Goal: Contribute content

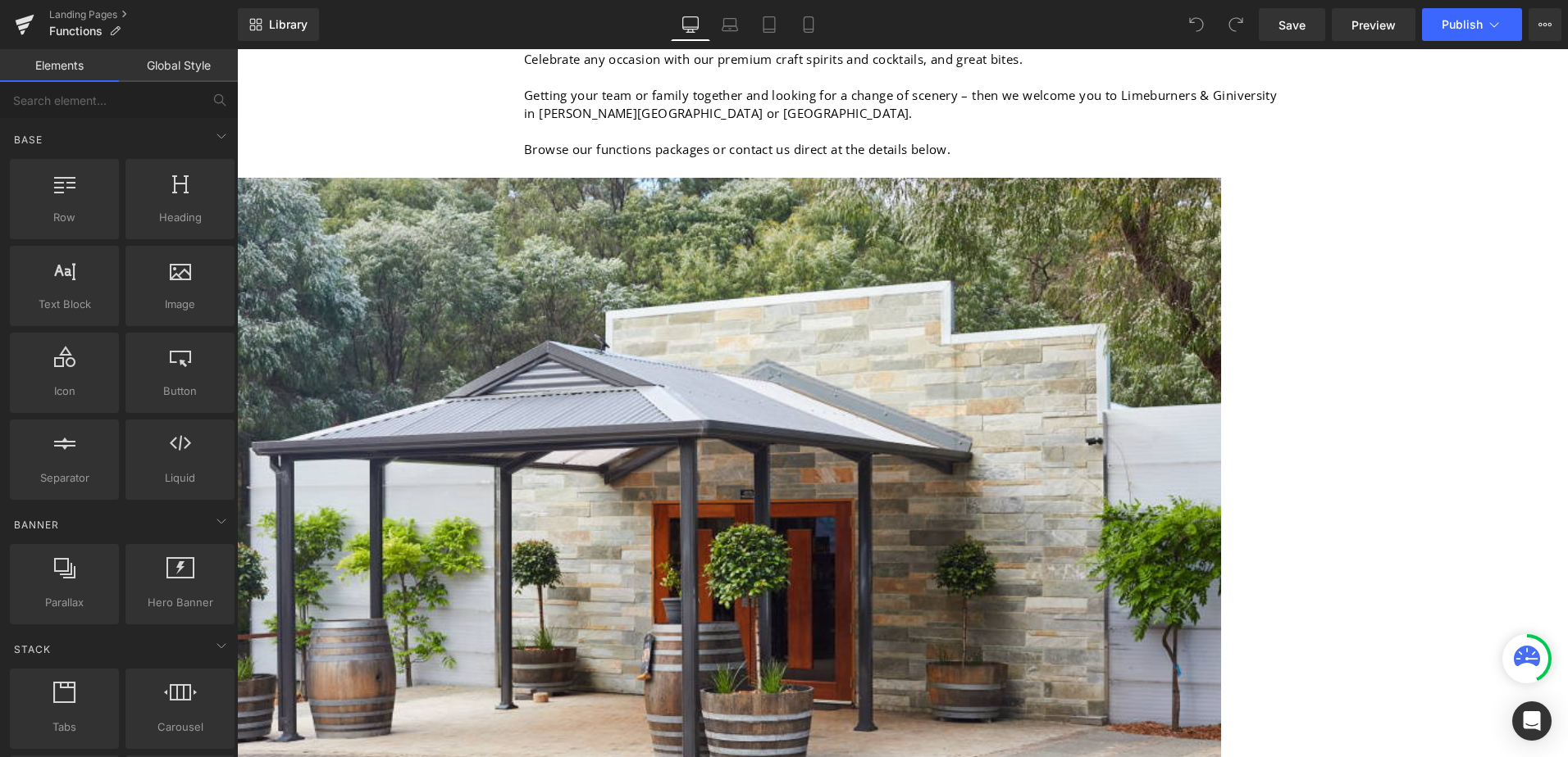
scroll to position [492, 0]
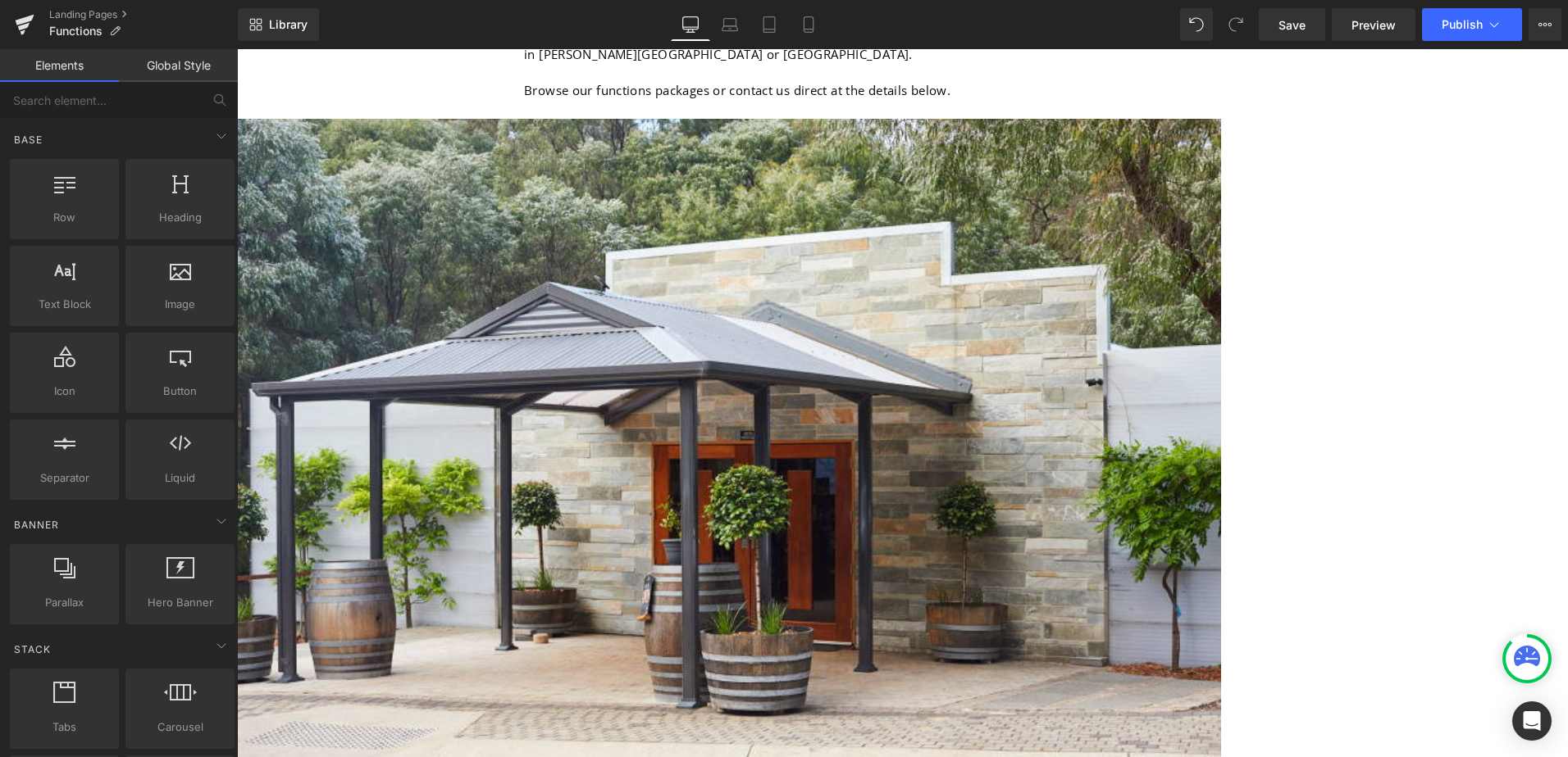
click at [237, 49] on span "Button" at bounding box center [237, 49] width 0 height 0
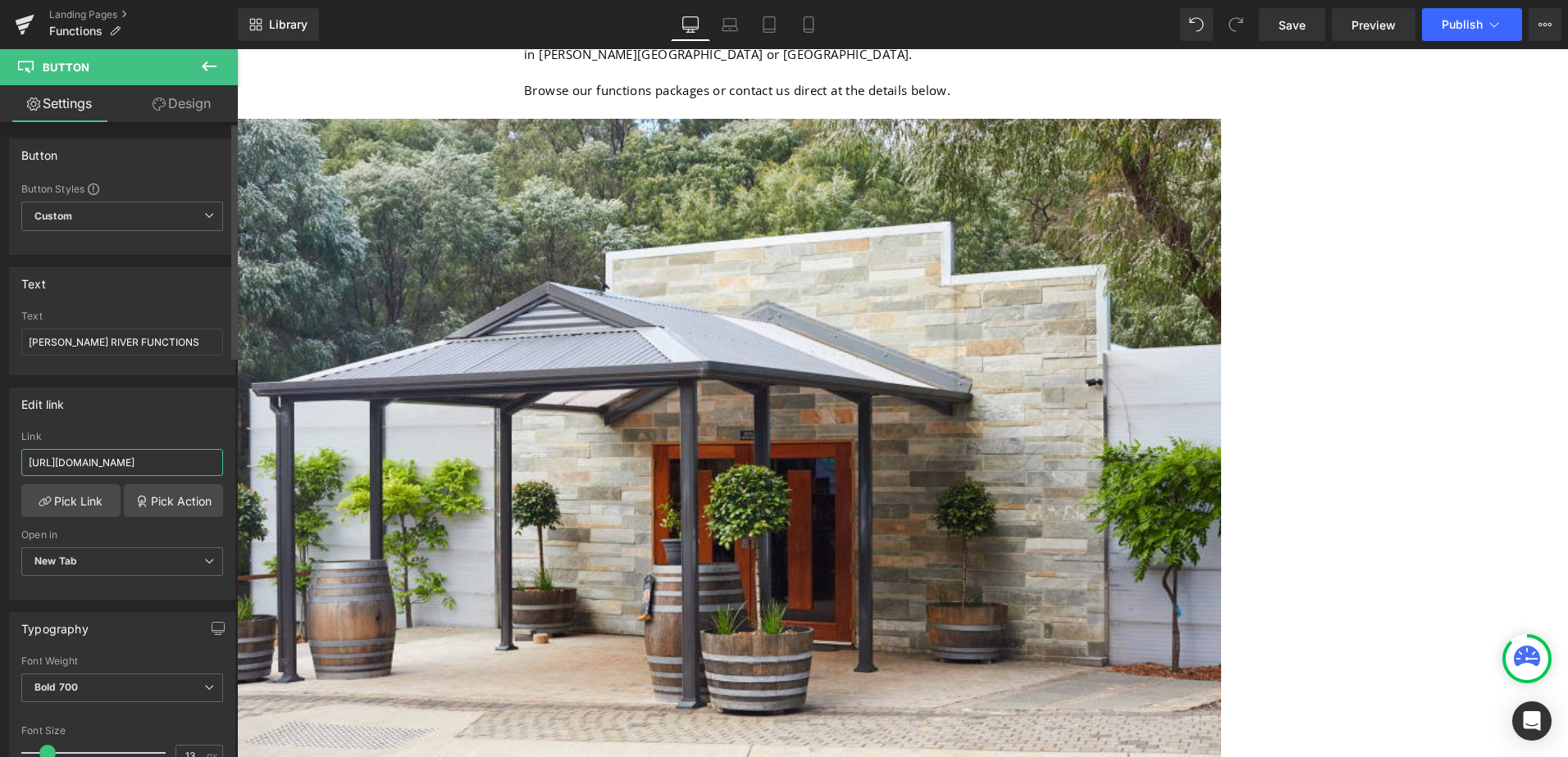
click at [149, 462] on input "[URL][DOMAIN_NAME]" at bounding box center [122, 463] width 201 height 27
paste input "Pack.pdf?v=1758182118"
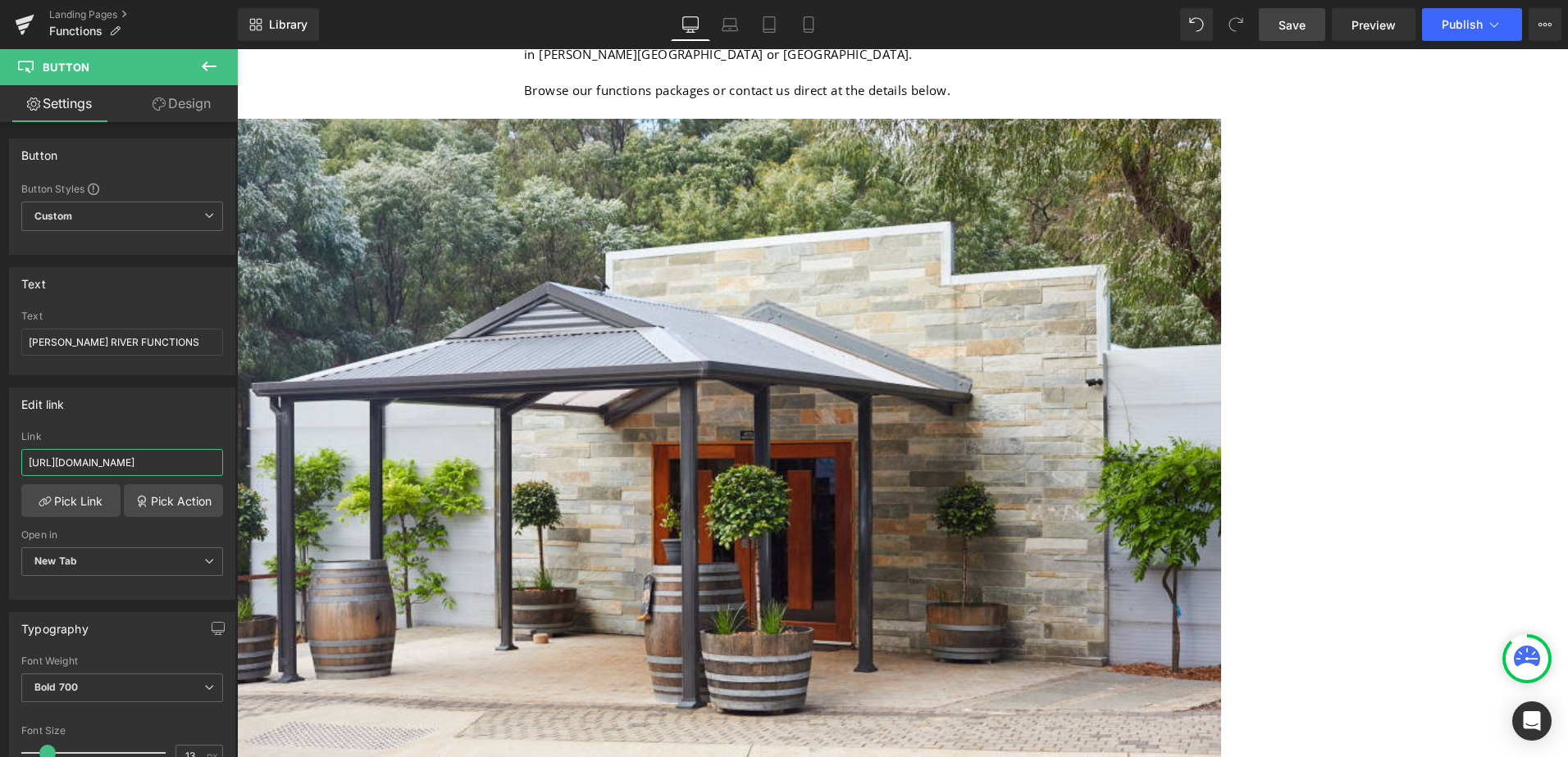
type input "[URL][DOMAIN_NAME]"
click at [1281, 24] on span "Save" at bounding box center [1291, 24] width 27 height 17
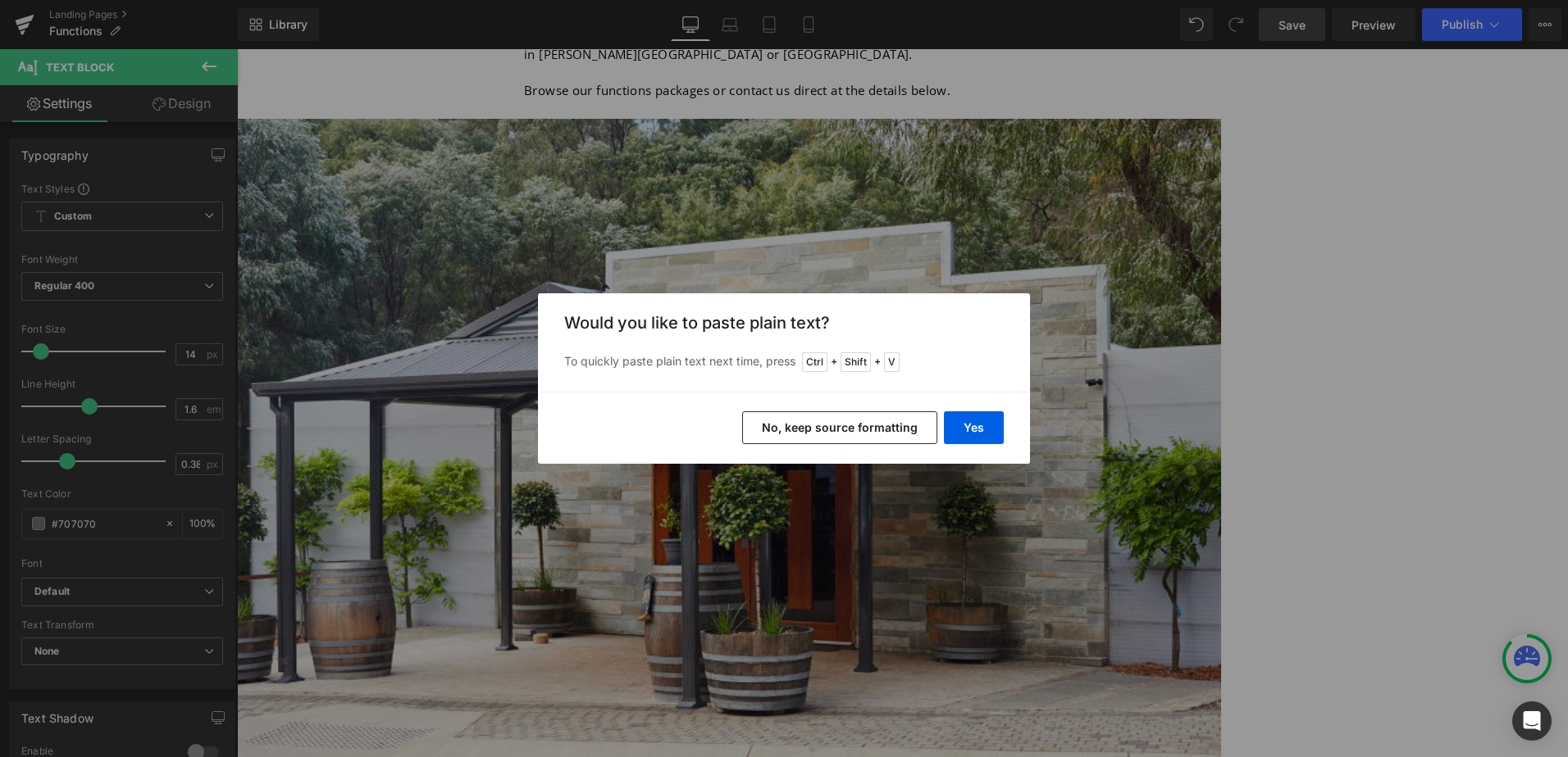
click at [843, 432] on button "No, keep source formatting" at bounding box center [839, 428] width 195 height 33
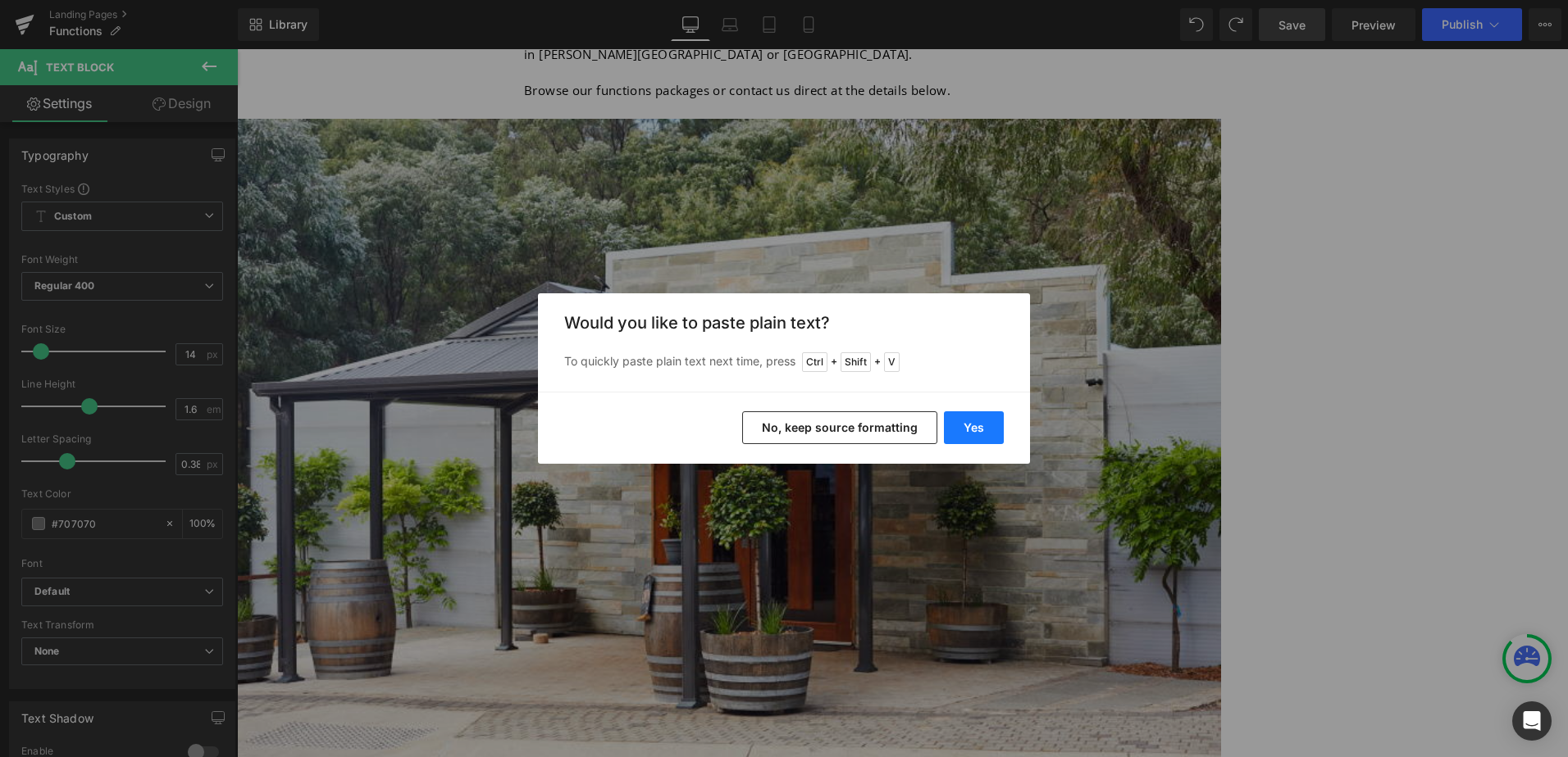
click at [981, 425] on button "Yes" at bounding box center [974, 428] width 60 height 33
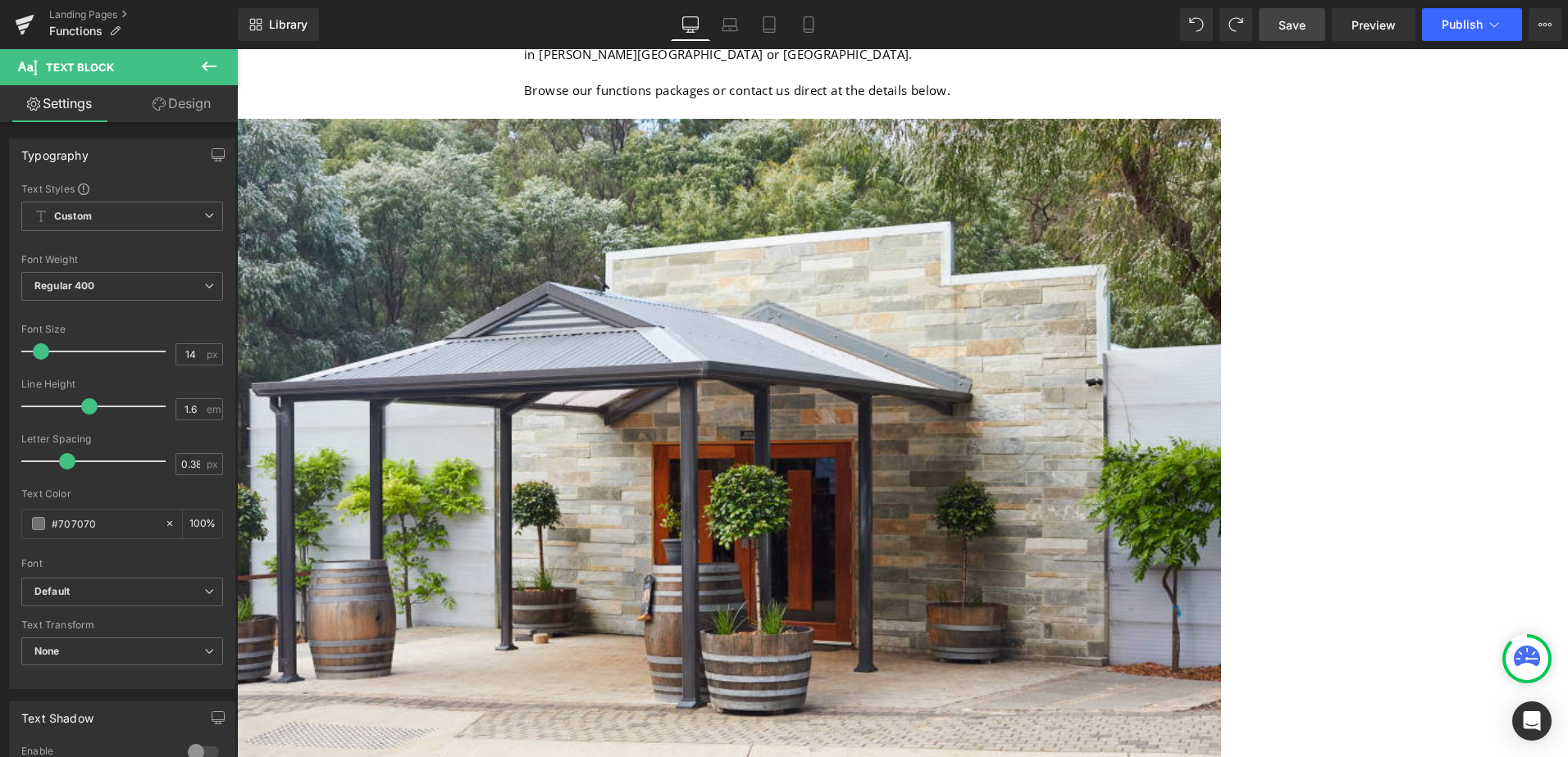
drag, startPoint x: 1081, startPoint y: 554, endPoint x: 954, endPoint y: 561, distance: 127.2
click at [1479, 31] on button "Publish" at bounding box center [1471, 24] width 100 height 33
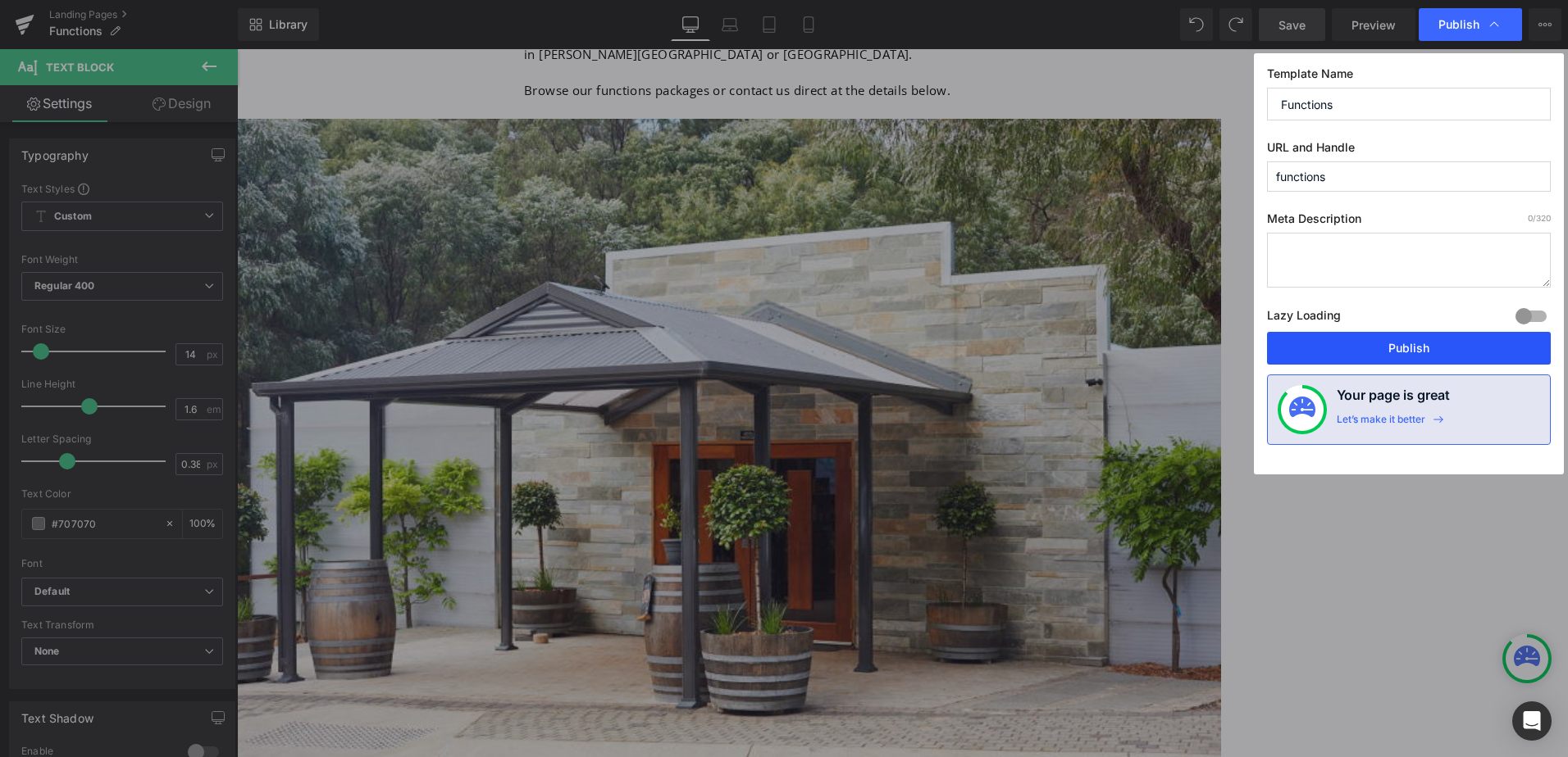
click at [1418, 343] on button "Publish" at bounding box center [1409, 348] width 284 height 33
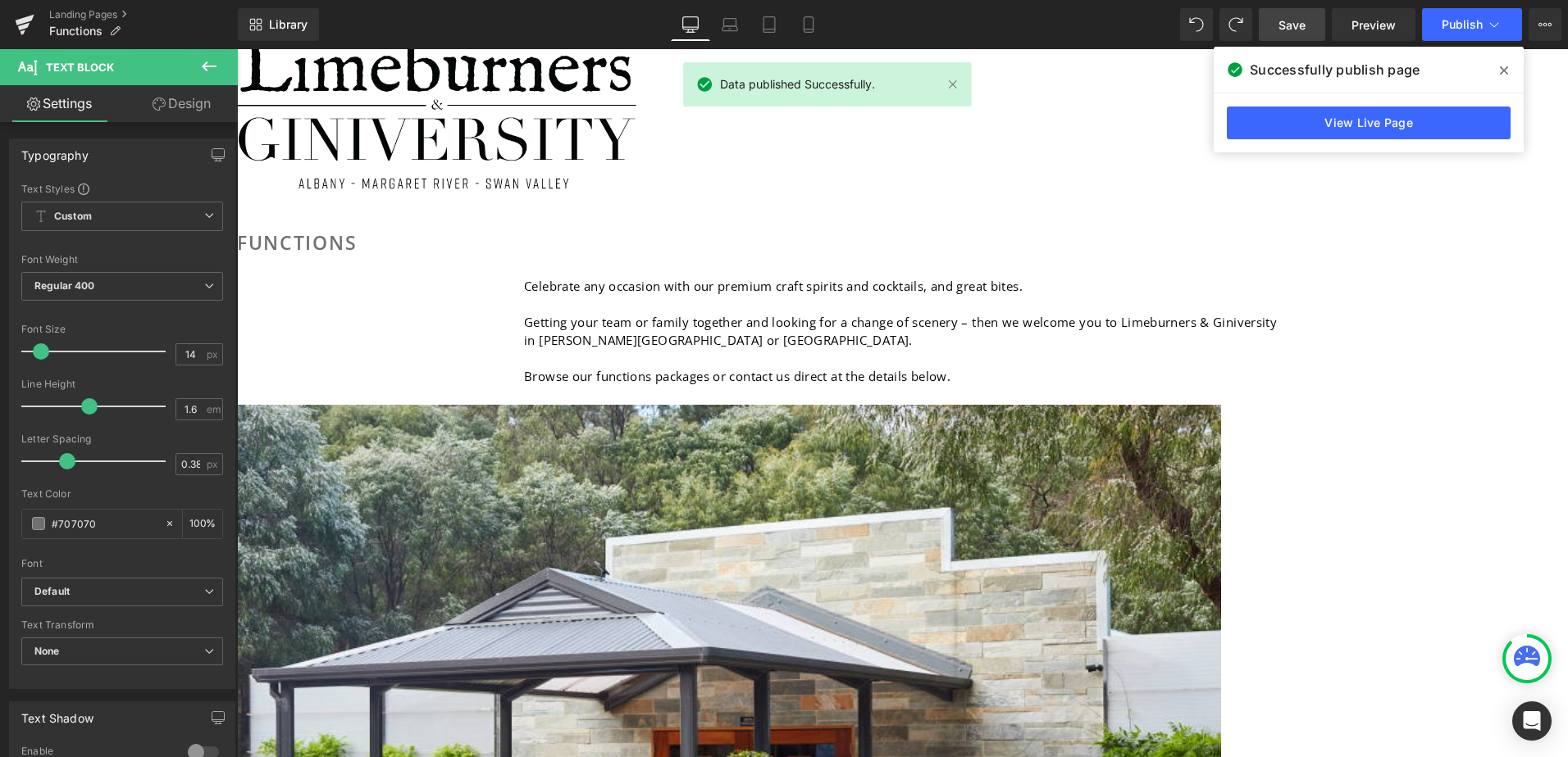
scroll to position [164, 0]
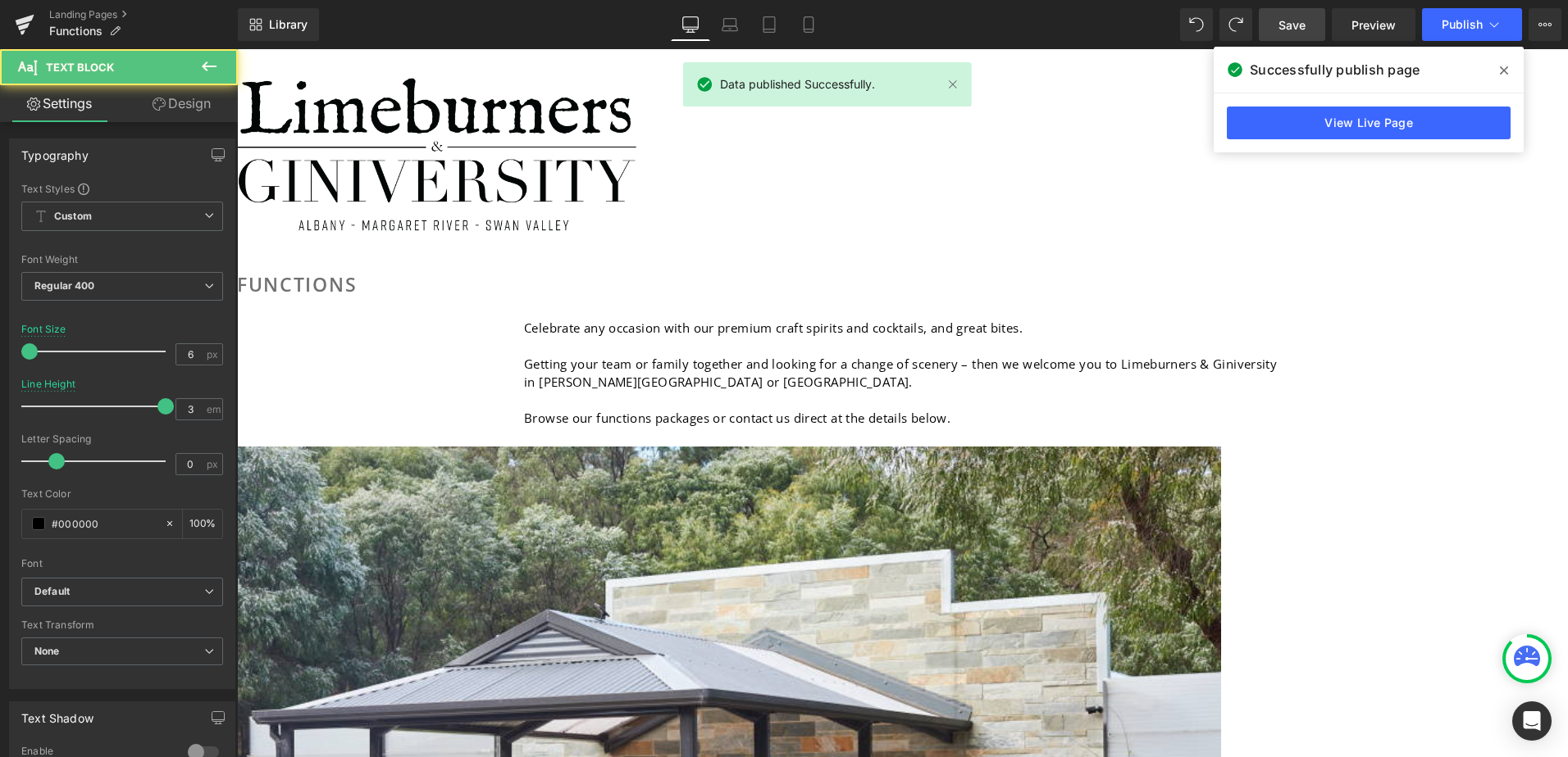
click at [1022, 320] on span "Celebrate any occasion with our premium craft spirits and cocktails, and great …" at bounding box center [773, 327] width 499 height 16
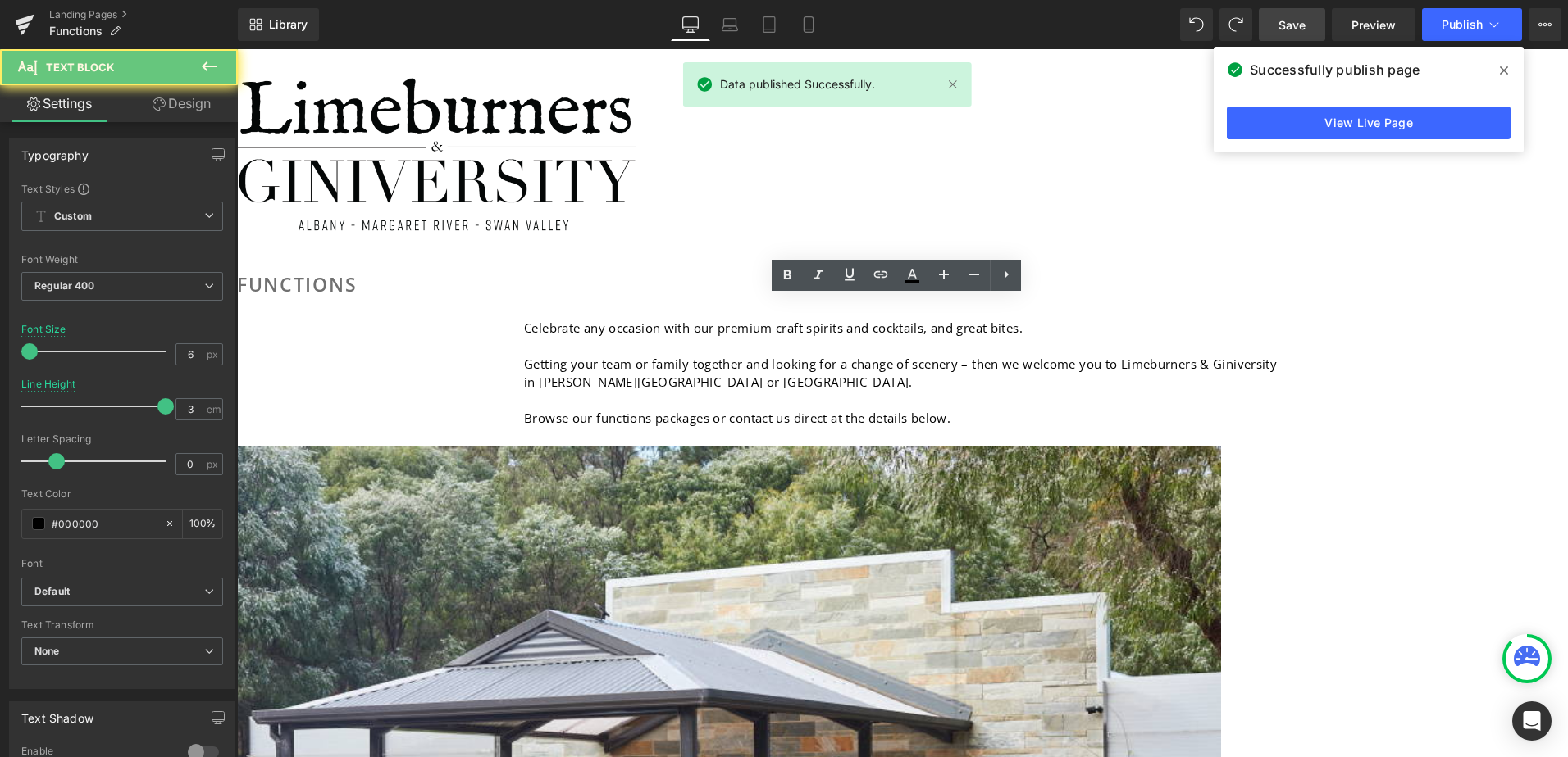
click at [1022, 322] on span "Celebrate any occasion with our premium craft spirits and cocktails, and great …" at bounding box center [773, 327] width 499 height 16
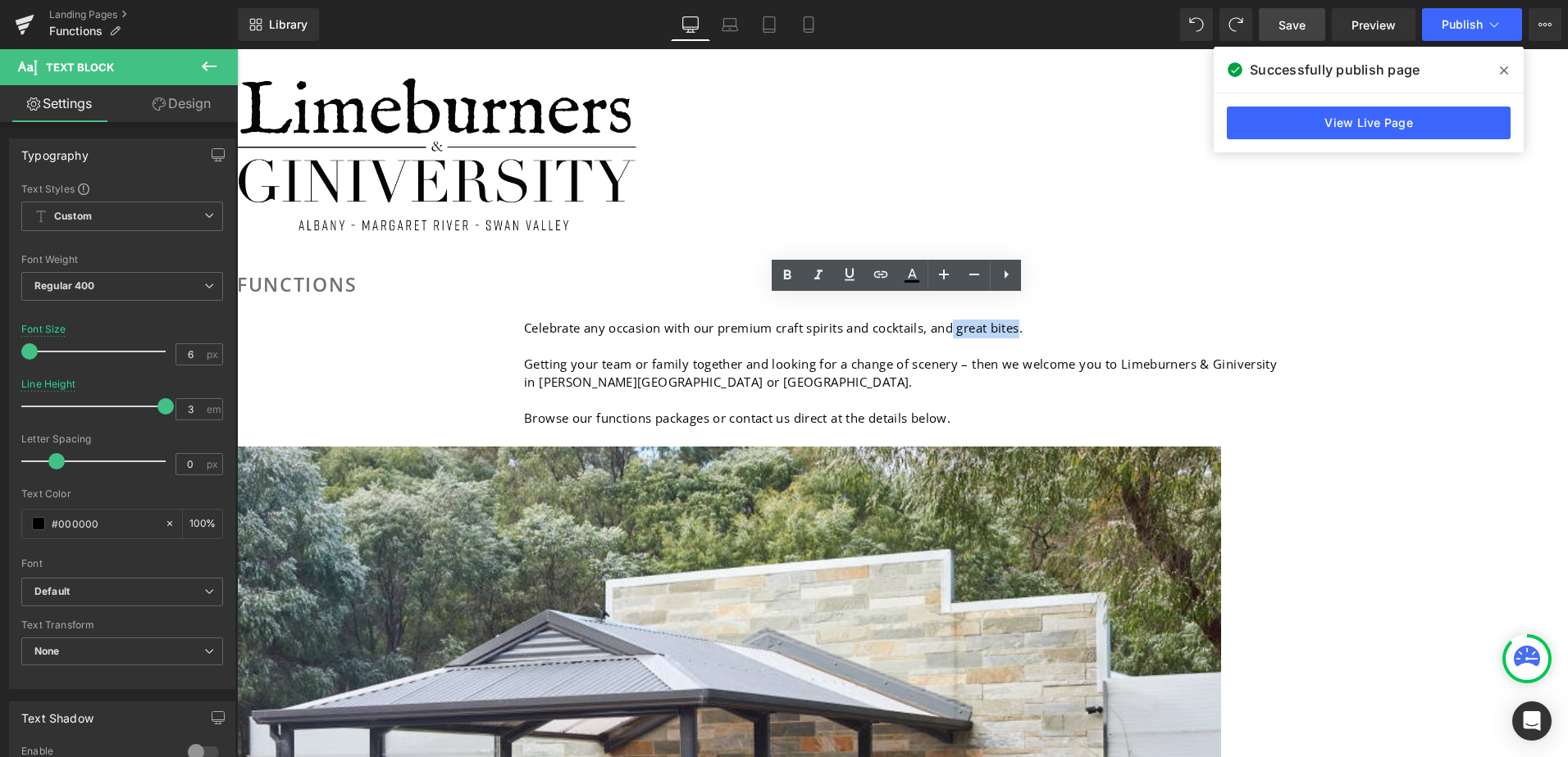
drag, startPoint x: 1132, startPoint y: 323, endPoint x: 1070, endPoint y: 316, distance: 62.4
click at [1022, 320] on span "Celebrate any occasion with our premium craft spirits and cocktails, and great …" at bounding box center [773, 327] width 499 height 16
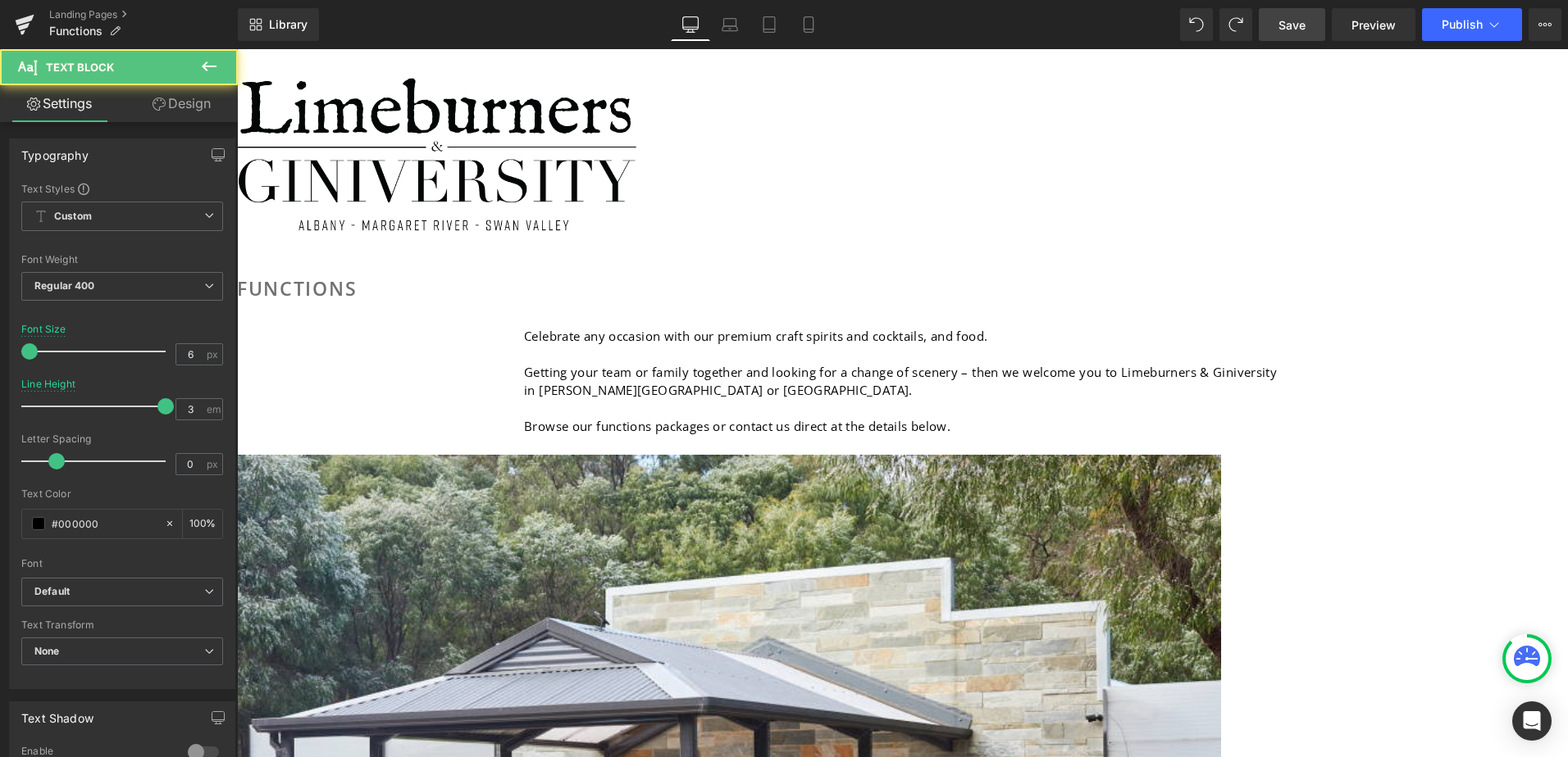
click at [987, 328] on span "Celebrate any occasion with our premium craft spirits and cocktails, and food." at bounding box center [755, 336] width 464 height 16
click at [965, 328] on span "Celebrate any occasion with our premium craft spirits, cocktails, and food." at bounding box center [744, 336] width 441 height 16
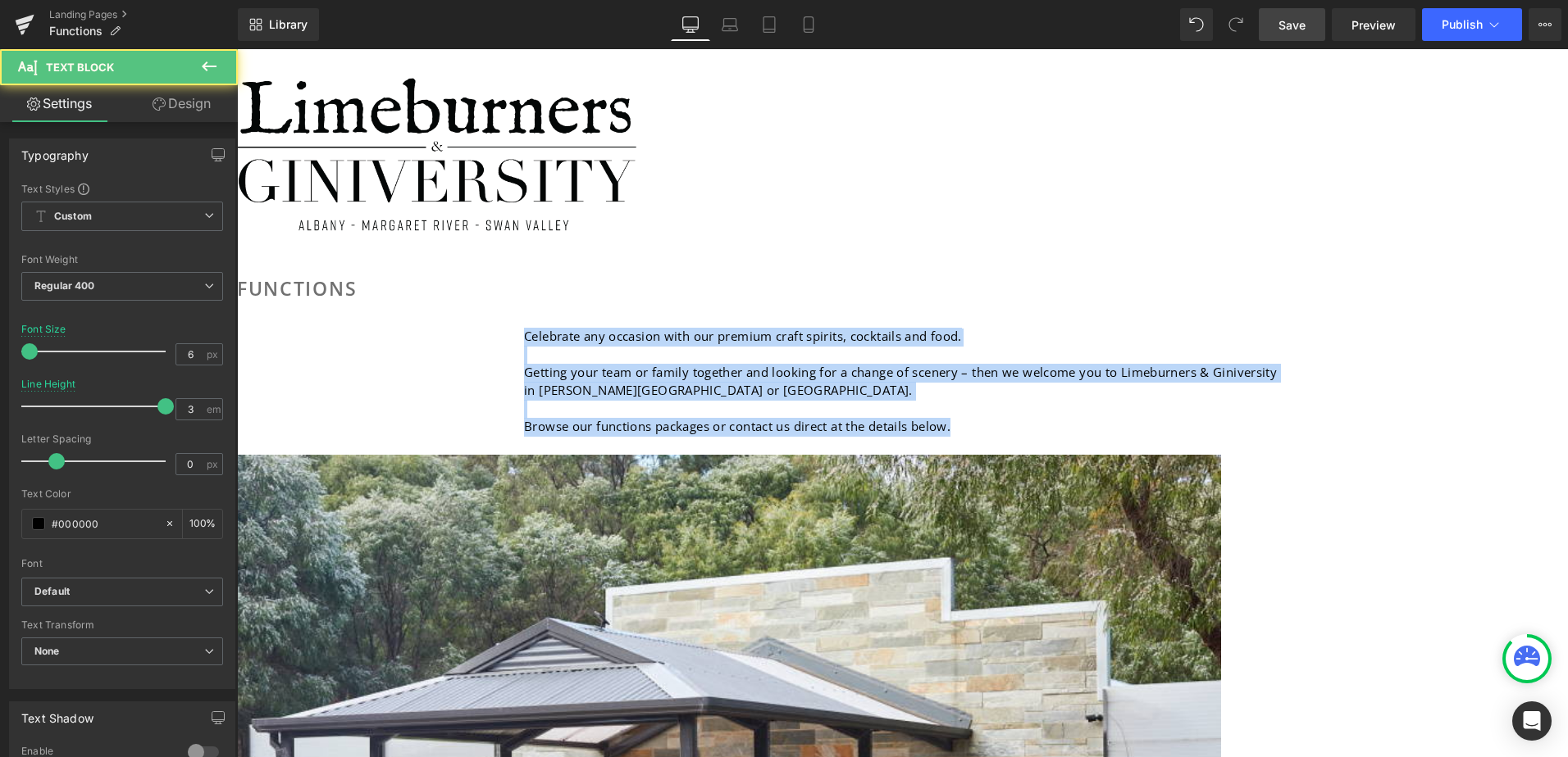
drag, startPoint x: 1048, startPoint y: 402, endPoint x: 662, endPoint y: 323, distance: 394.0
click at [662, 323] on div "Celebrate any occasion with our premium craft spirits, cocktails and food. Gett…" at bounding box center [902, 384] width 757 height 143
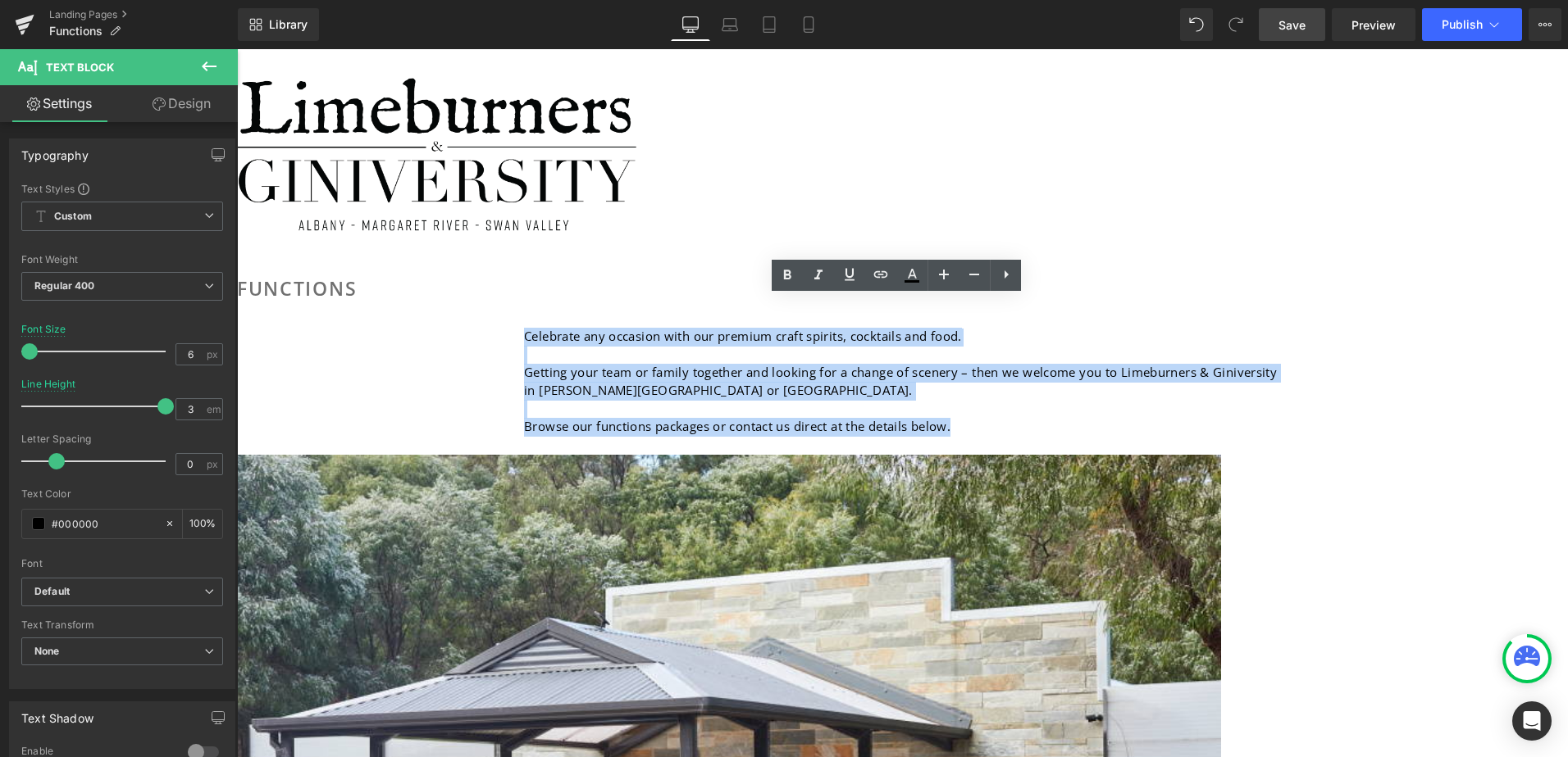
copy div "Celebrate any occasion with our premium craft spirits, cocktails and food. Gett…"
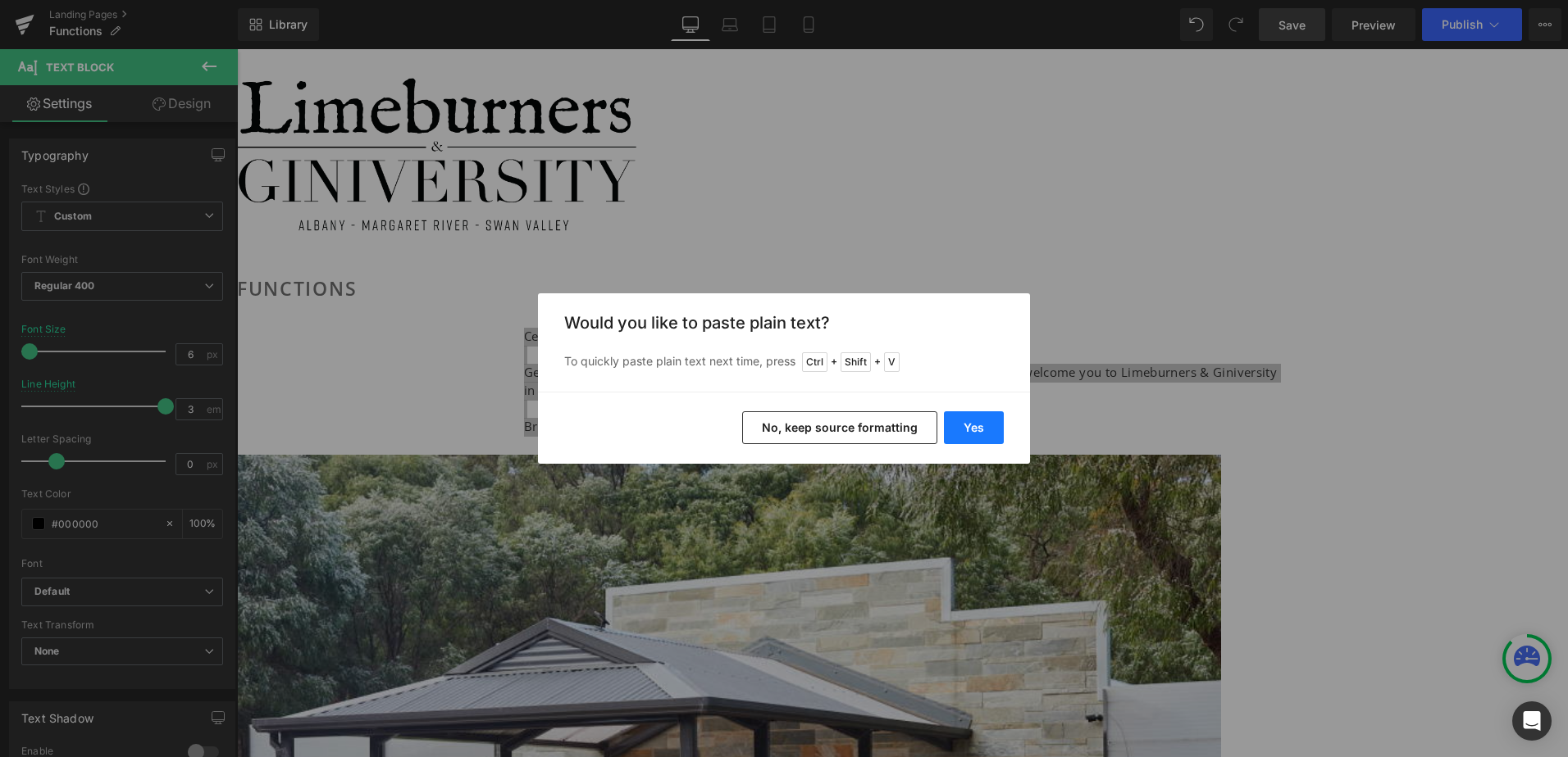
click at [965, 429] on button "Yes" at bounding box center [974, 428] width 60 height 33
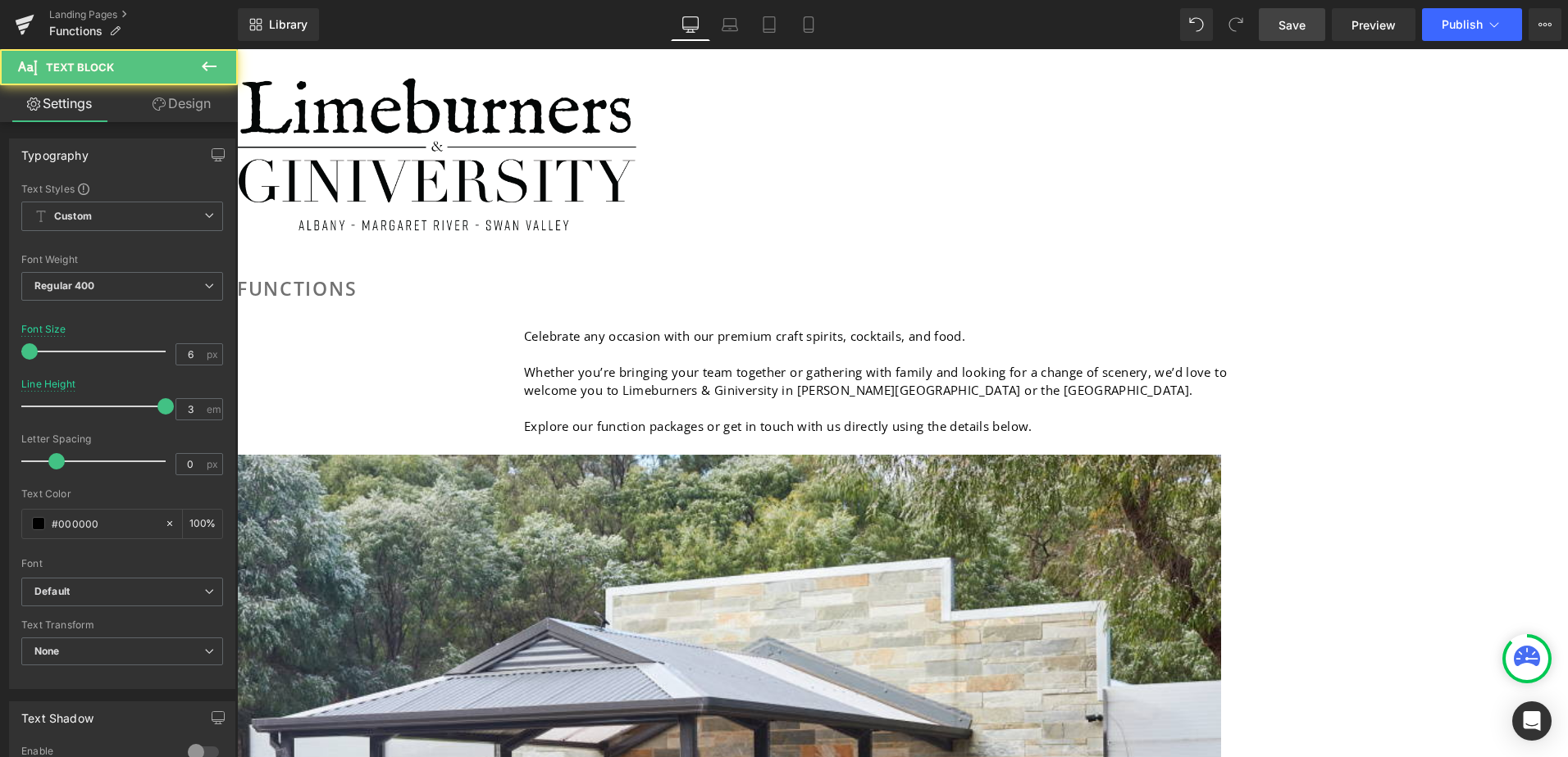
click at [681, 364] on span "Whether you’re bringing your team together or gathering with family and looking…" at bounding box center [875, 381] width 703 height 35
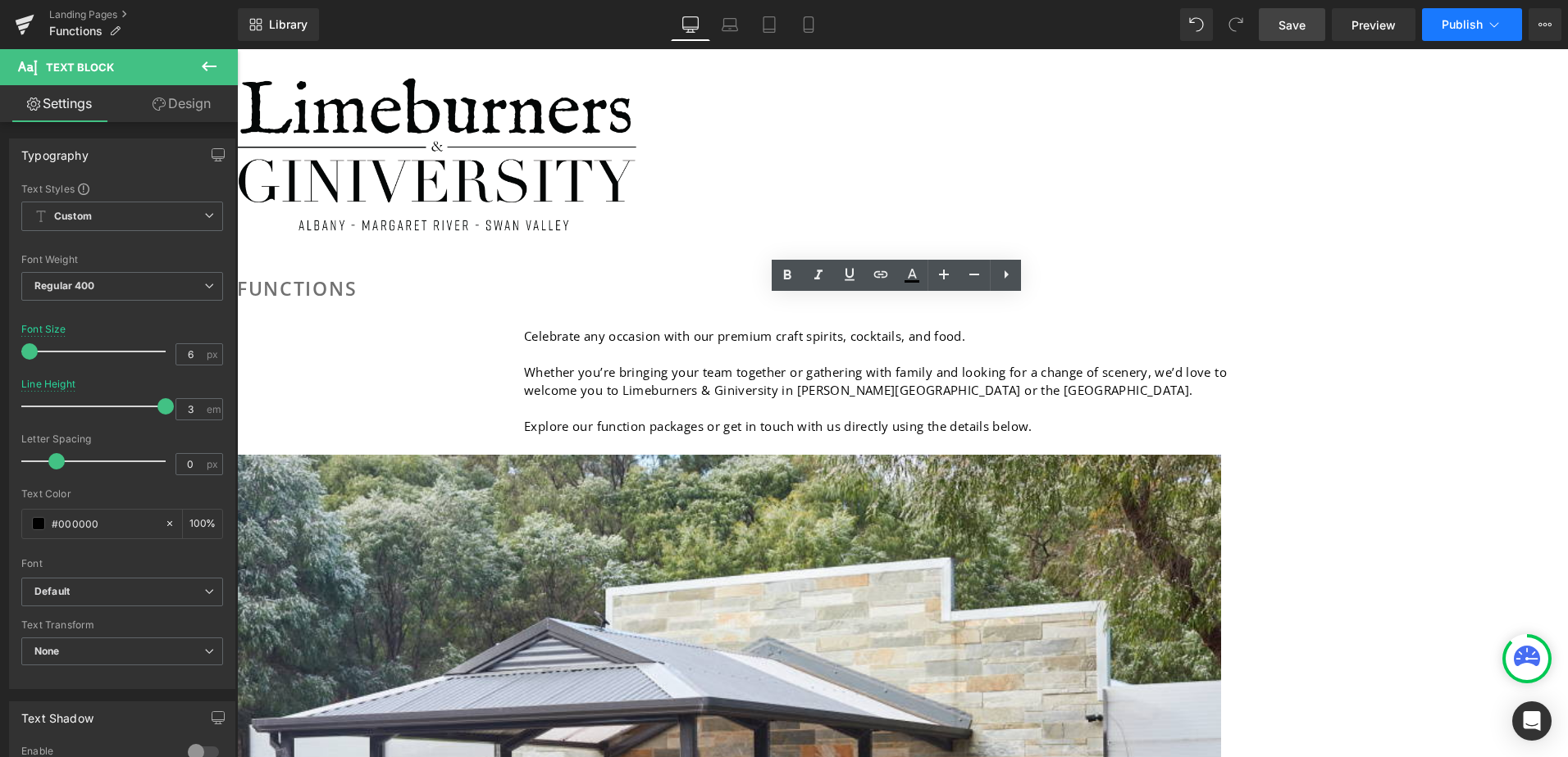
click at [1498, 25] on icon at bounding box center [1493, 24] width 16 height 16
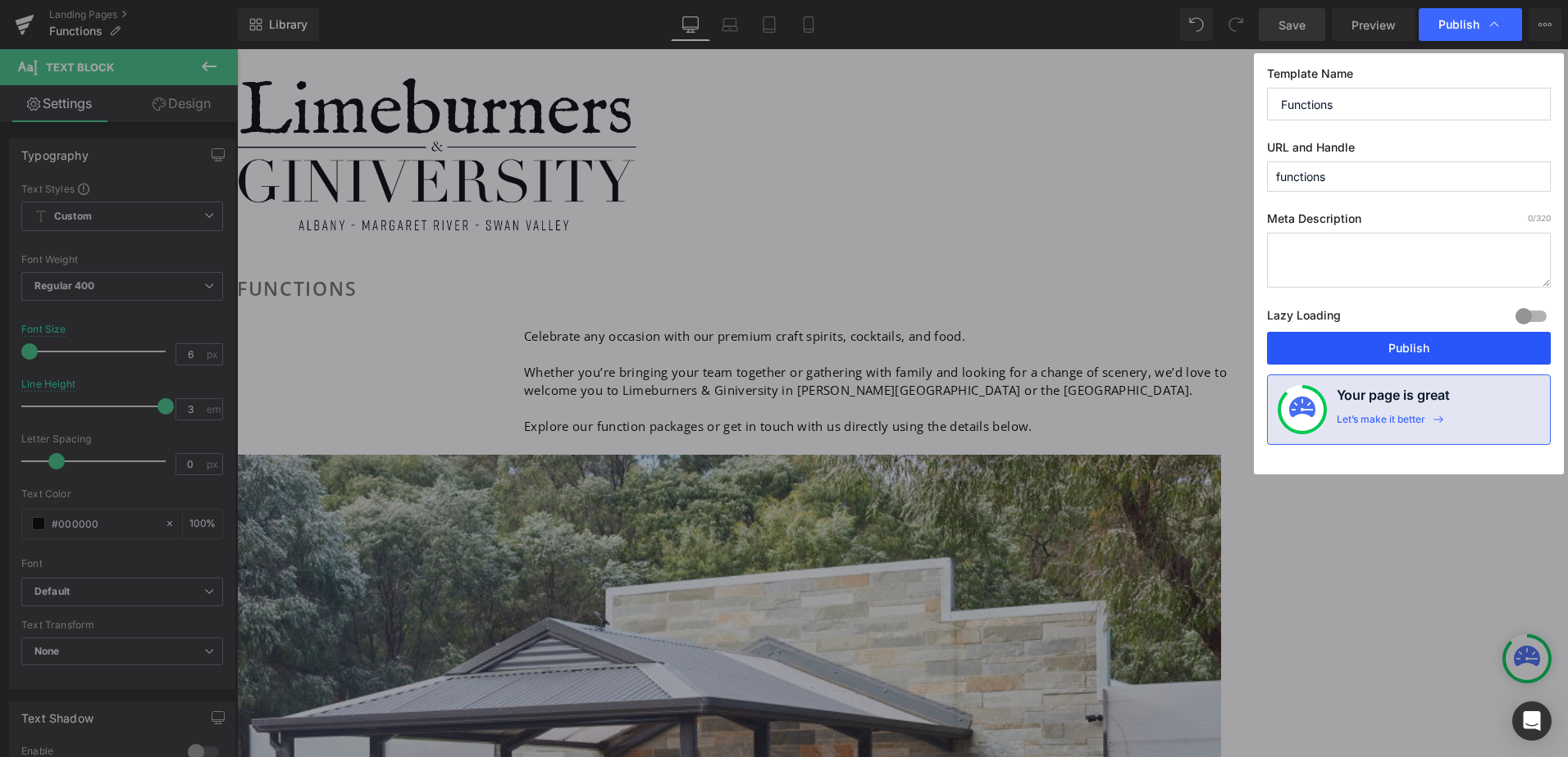
click at [1405, 350] on button "Publish" at bounding box center [1409, 348] width 284 height 33
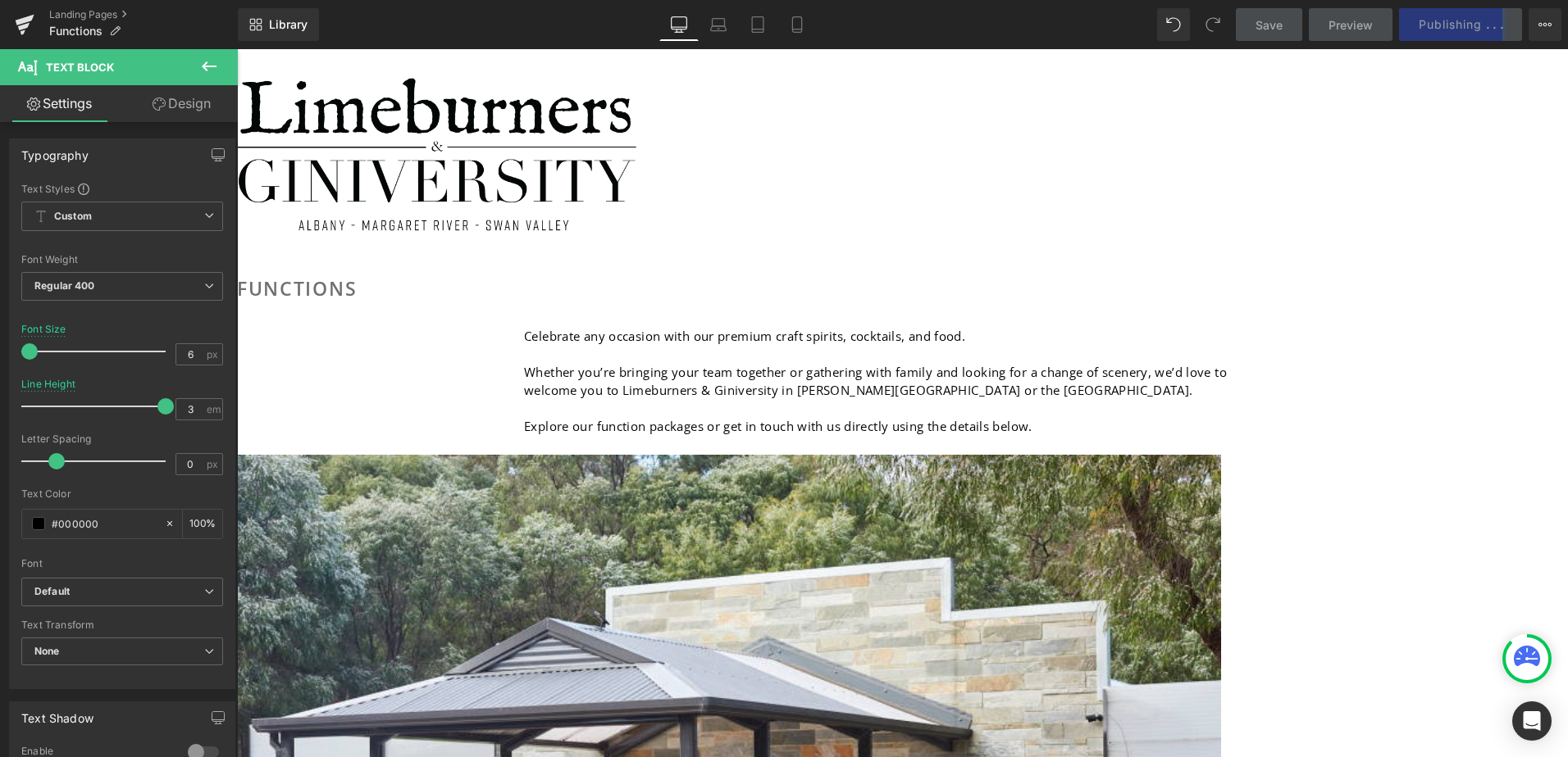
scroll to position [0, 0]
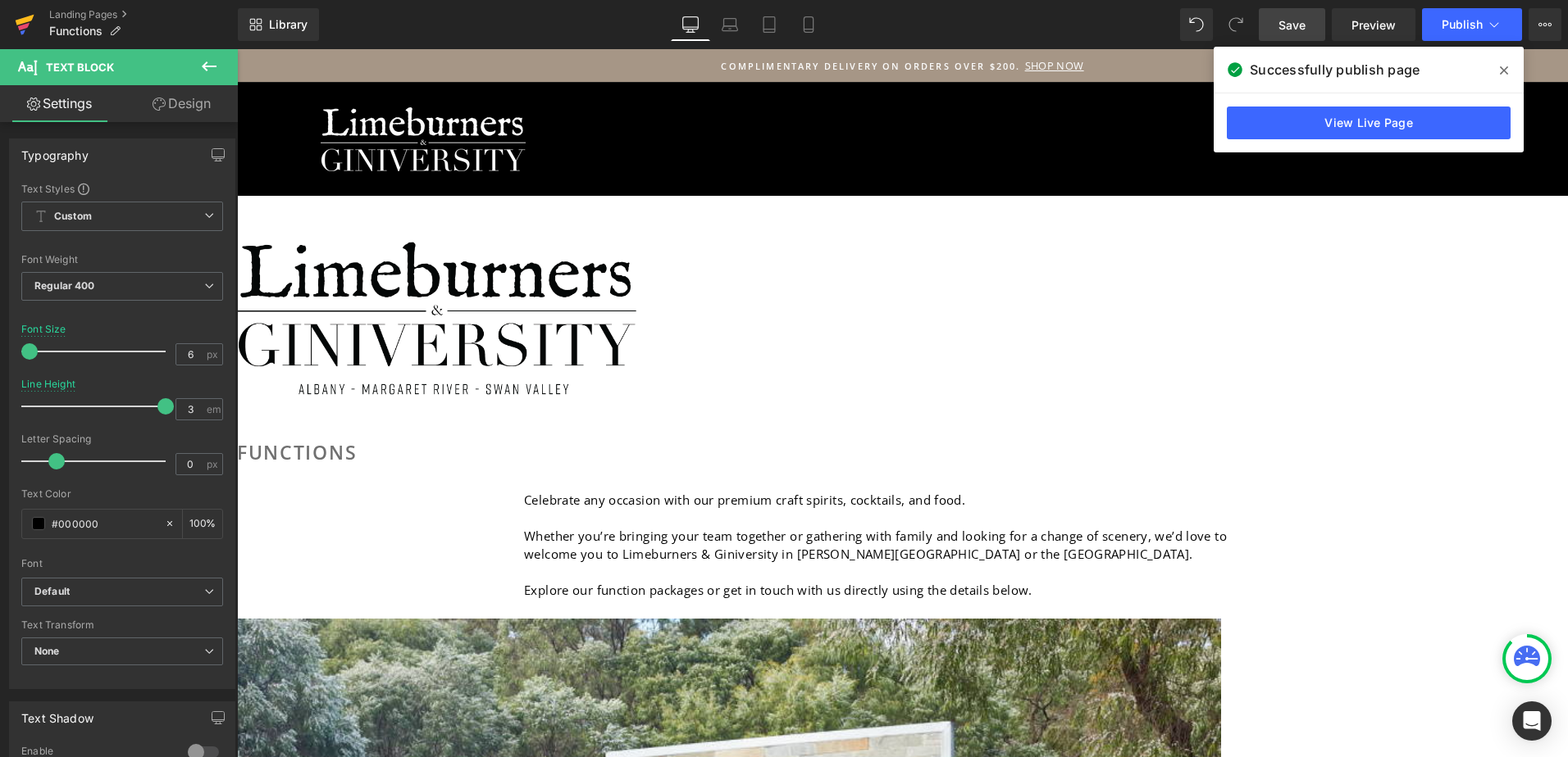
click at [16, 24] on icon at bounding box center [24, 24] width 20 height 41
